Goal: Find specific page/section: Find specific page/section

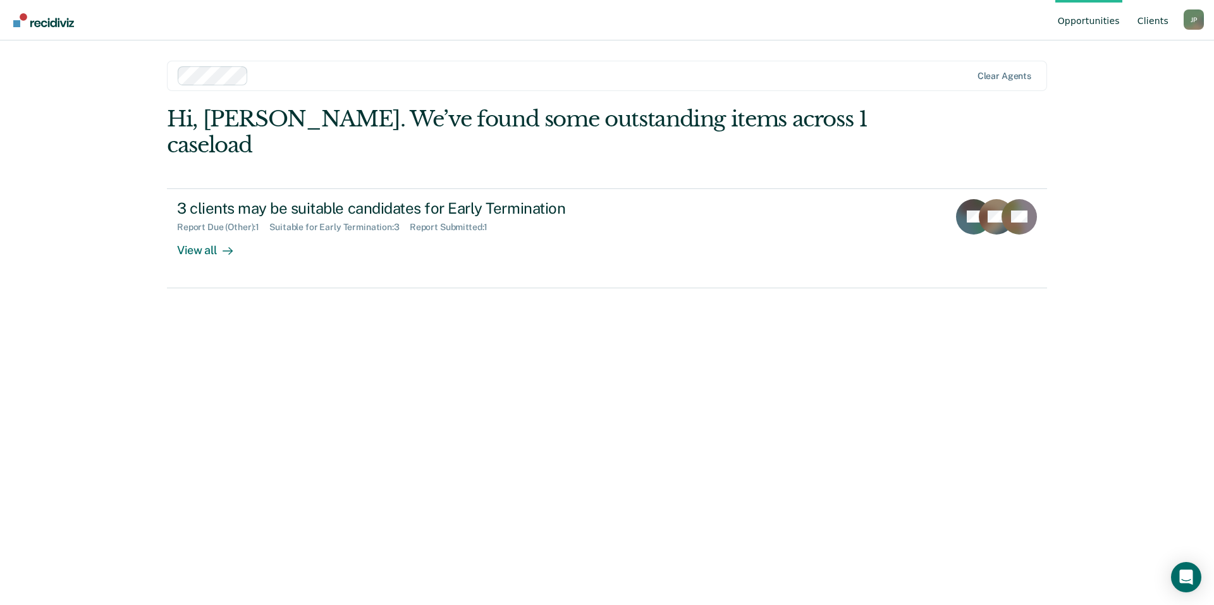
click at [1158, 23] on link "Client s" at bounding box center [1153, 20] width 36 height 40
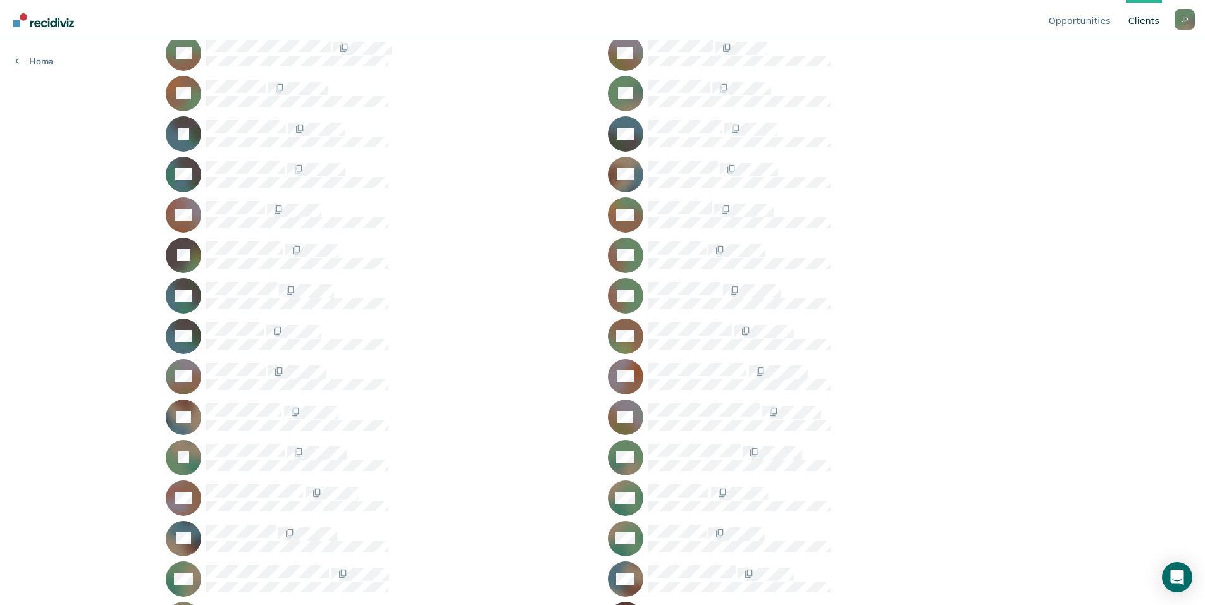
scroll to position [379, 0]
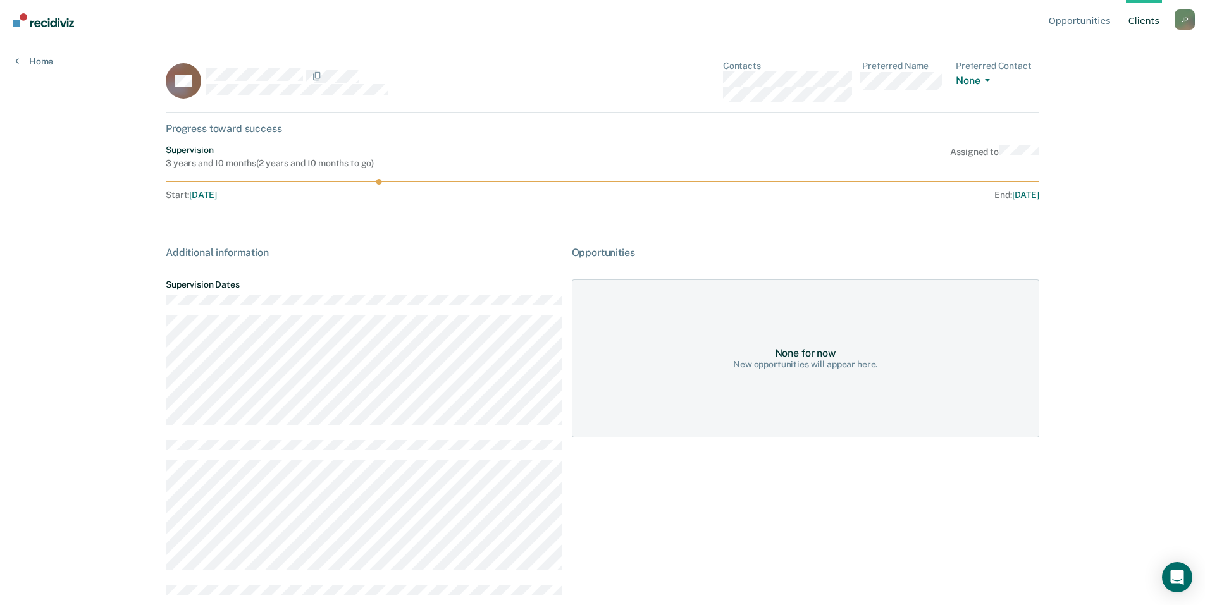
click at [15, 20] on img "Go to Recidiviz Home" at bounding box center [43, 20] width 61 height 14
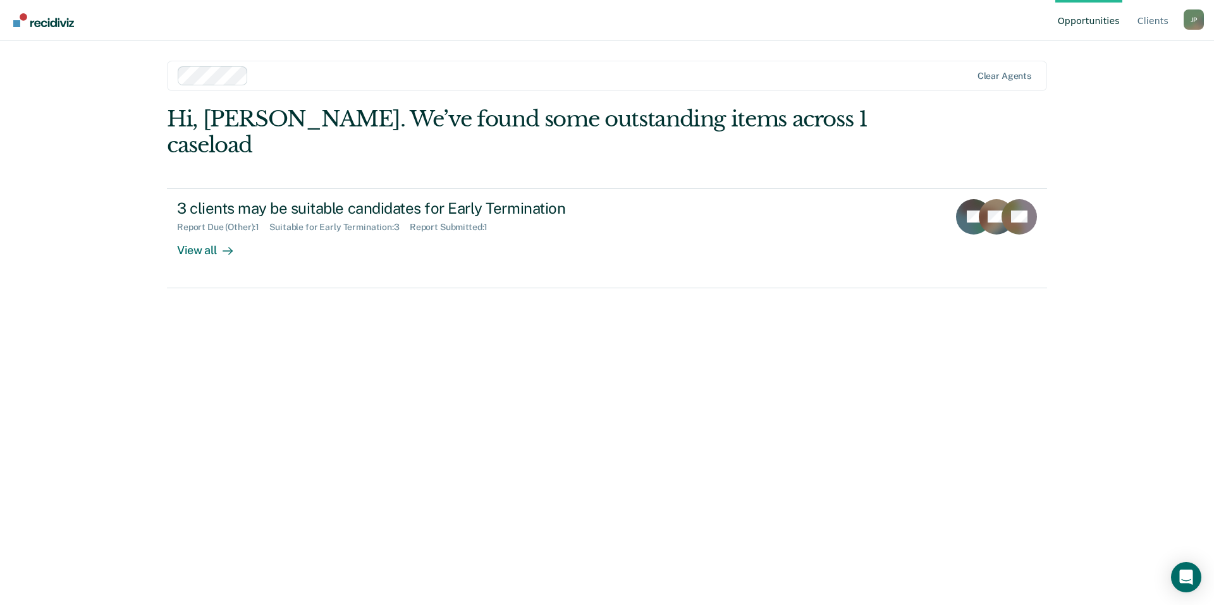
click at [23, 17] on img "Go to Recidiviz Home" at bounding box center [43, 20] width 61 height 14
